Goal: Transaction & Acquisition: Purchase product/service

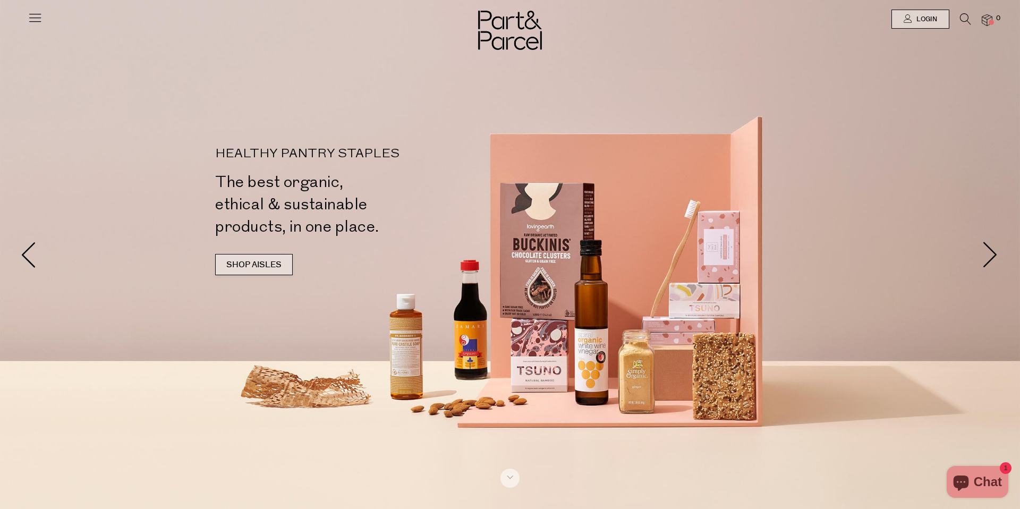
click at [252, 273] on link "SHOP AISLES" at bounding box center [254, 264] width 78 height 21
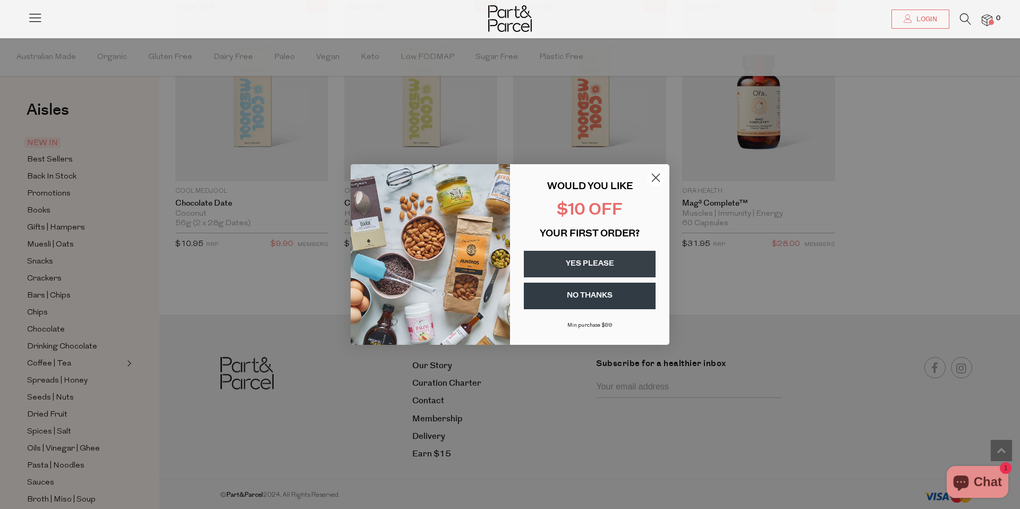
click at [658, 174] on circle "Close dialog" at bounding box center [656, 178] width 18 height 18
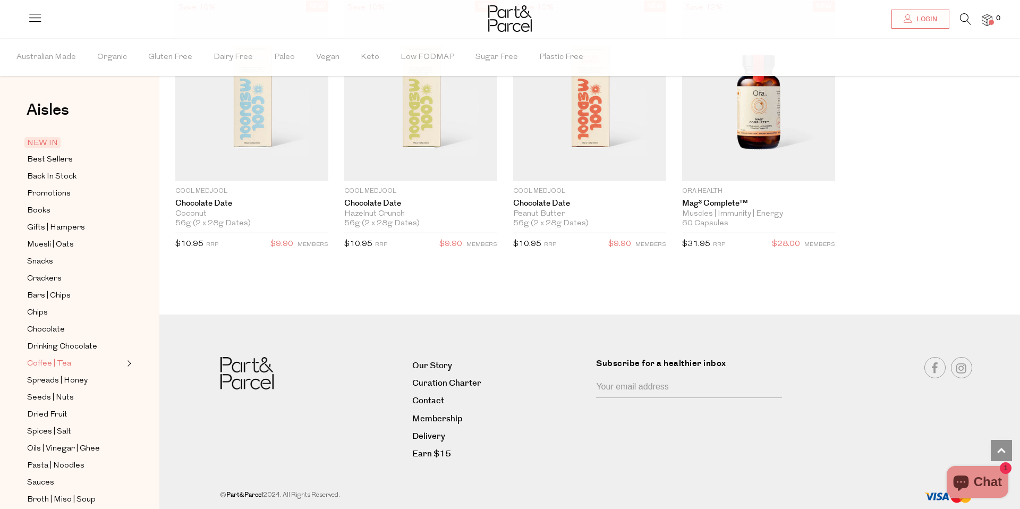
click at [44, 362] on span "Coffee | Tea" at bounding box center [49, 364] width 44 height 13
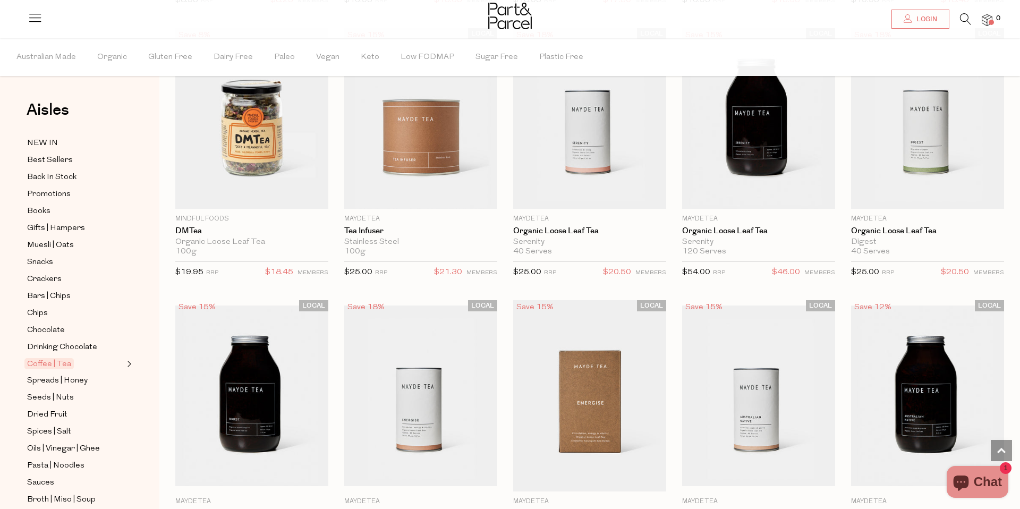
scroll to position [2038, 0]
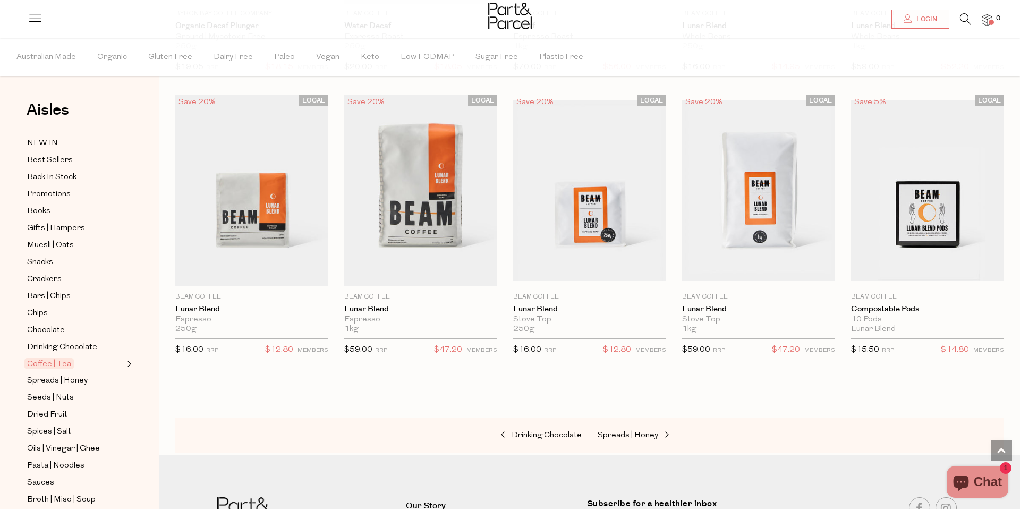
scroll to position [4771, 0]
